Goal: Navigation & Orientation: Find specific page/section

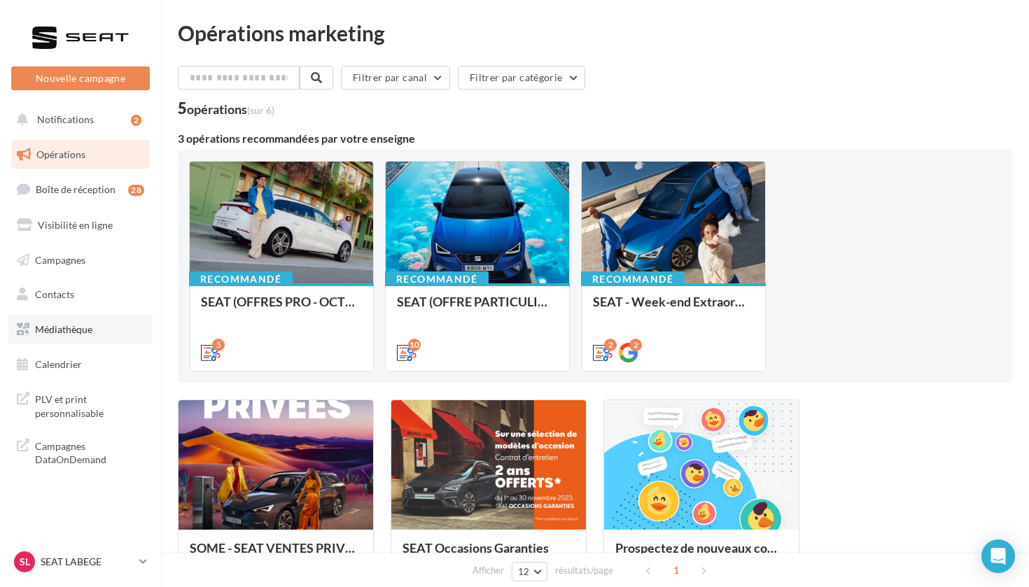
click at [82, 320] on link "Médiathèque" at bounding box center [80, 329] width 144 height 29
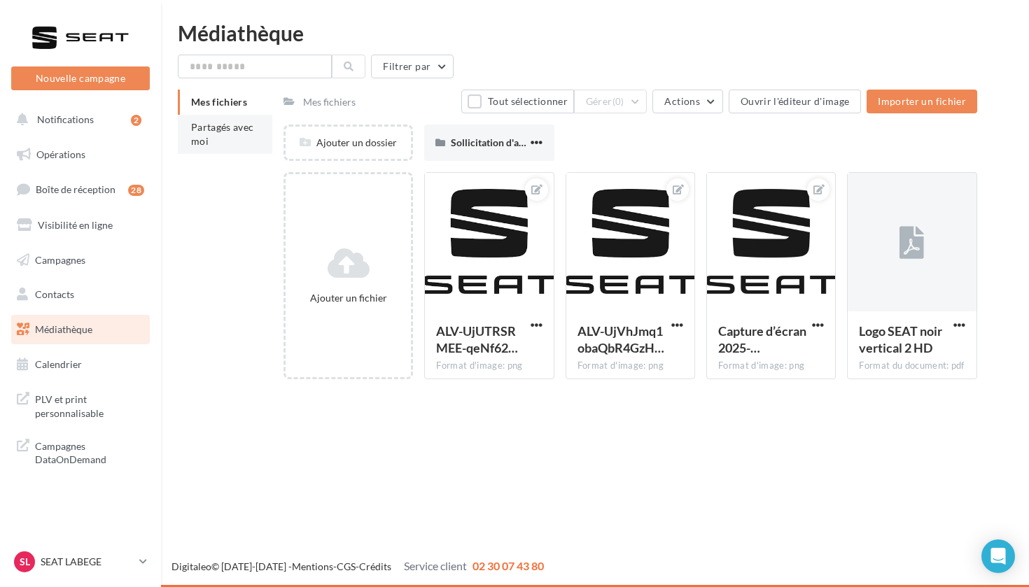
click at [223, 133] on span "Partagés avec moi" at bounding box center [222, 134] width 63 height 26
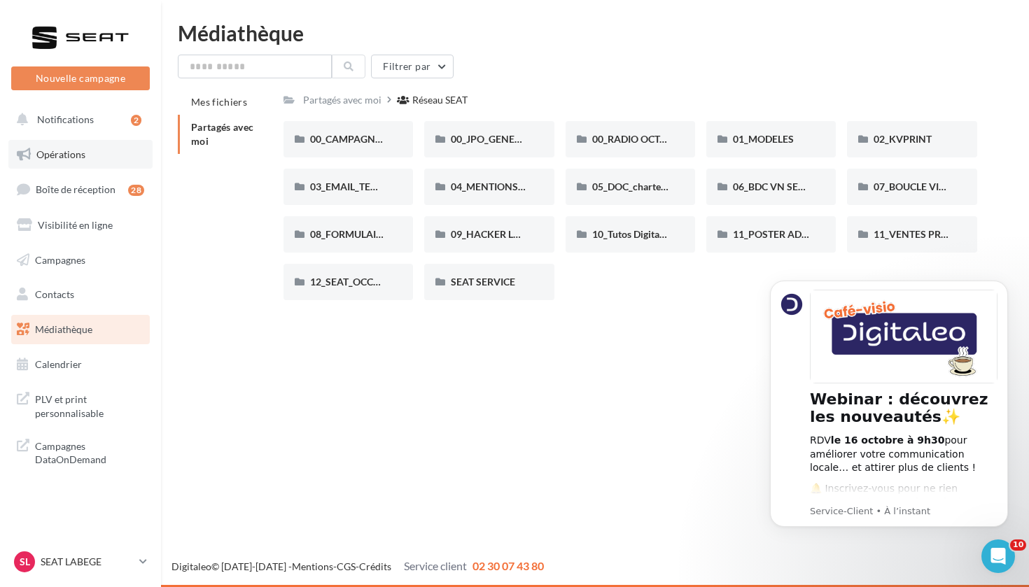
click at [71, 152] on span "Opérations" at bounding box center [60, 154] width 49 height 12
